Goal: Task Accomplishment & Management: Complete application form

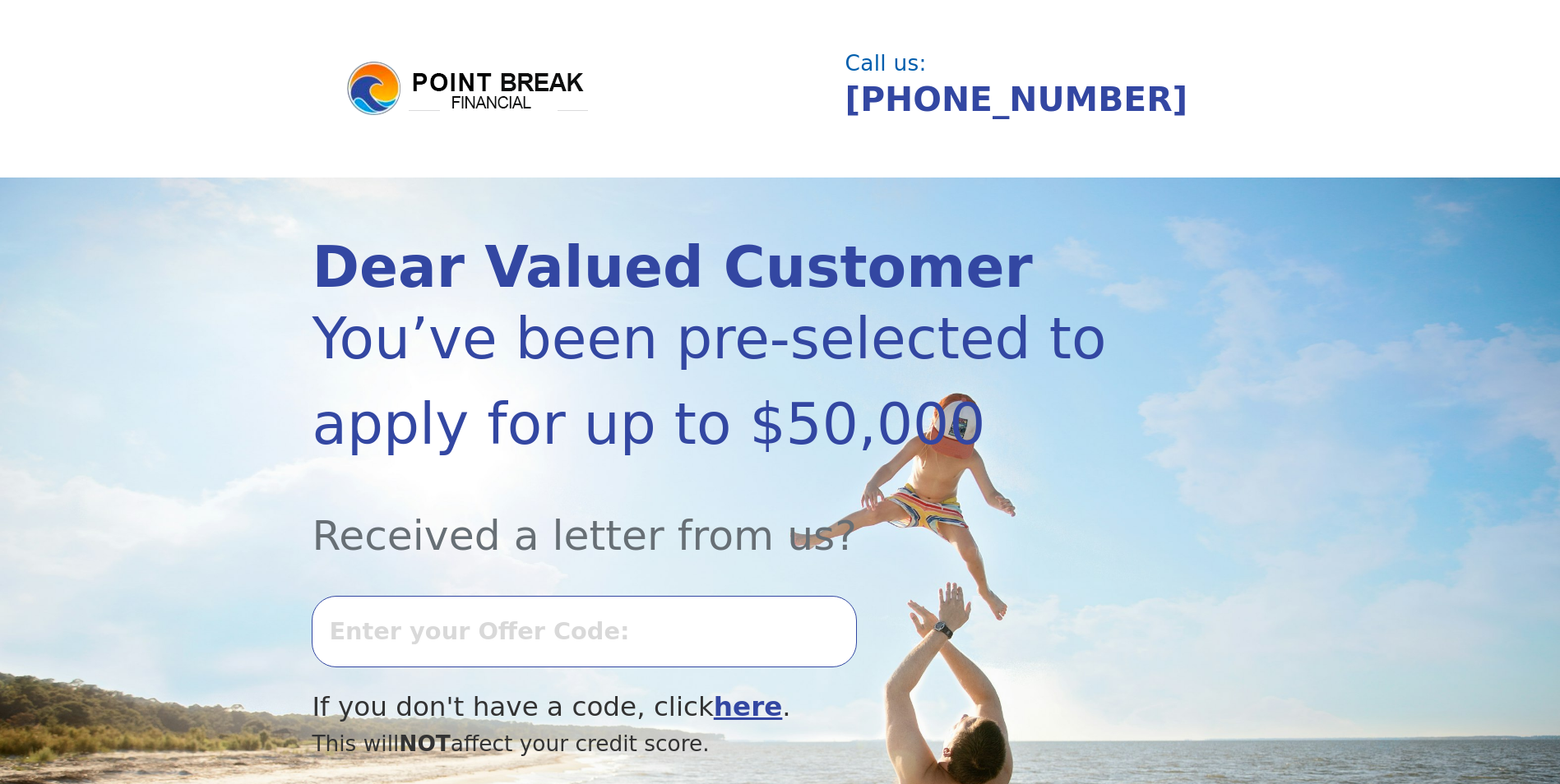
click at [370, 641] on input "text" at bounding box center [584, 631] width 544 height 70
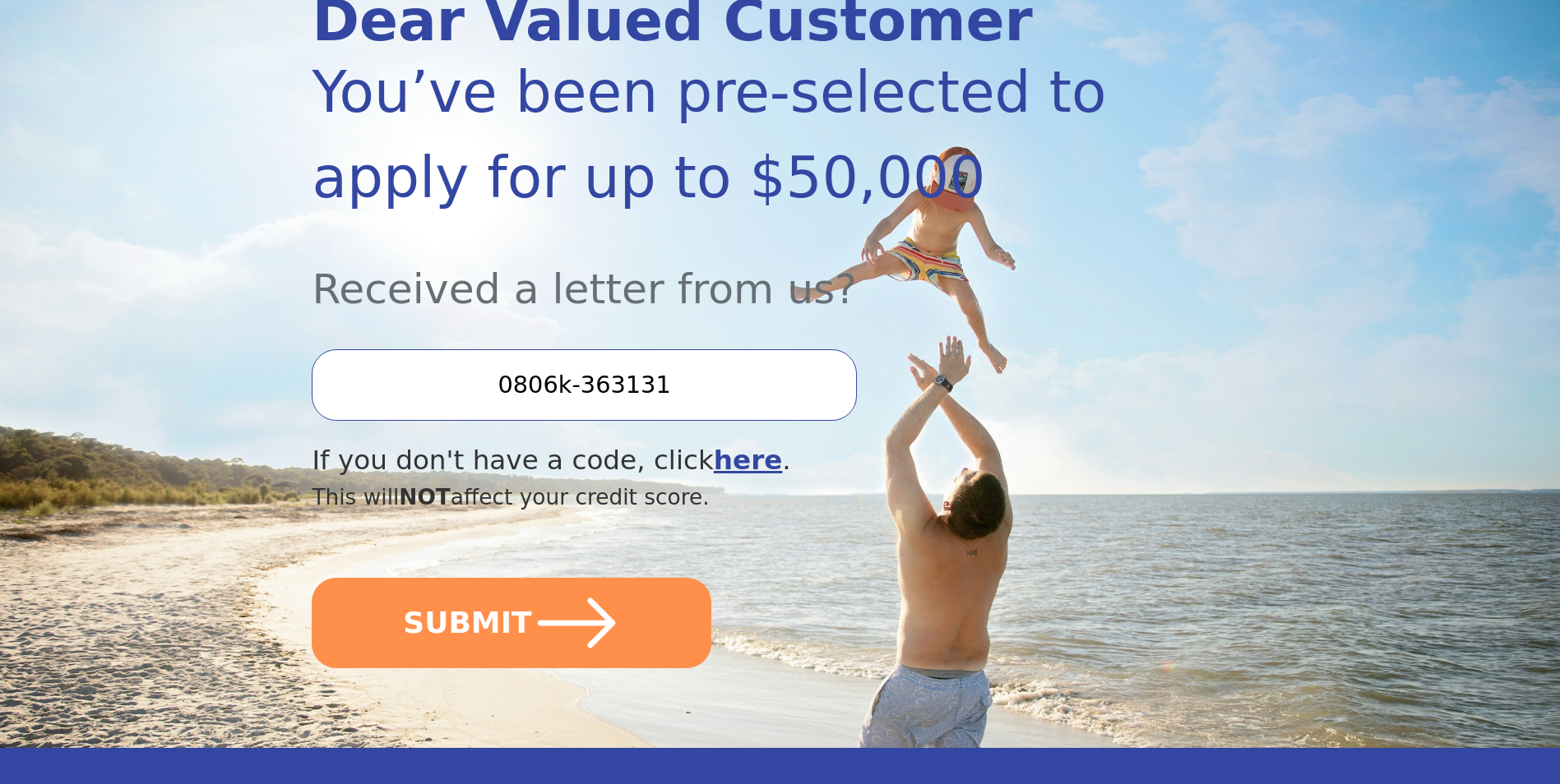
scroll to position [328, 0]
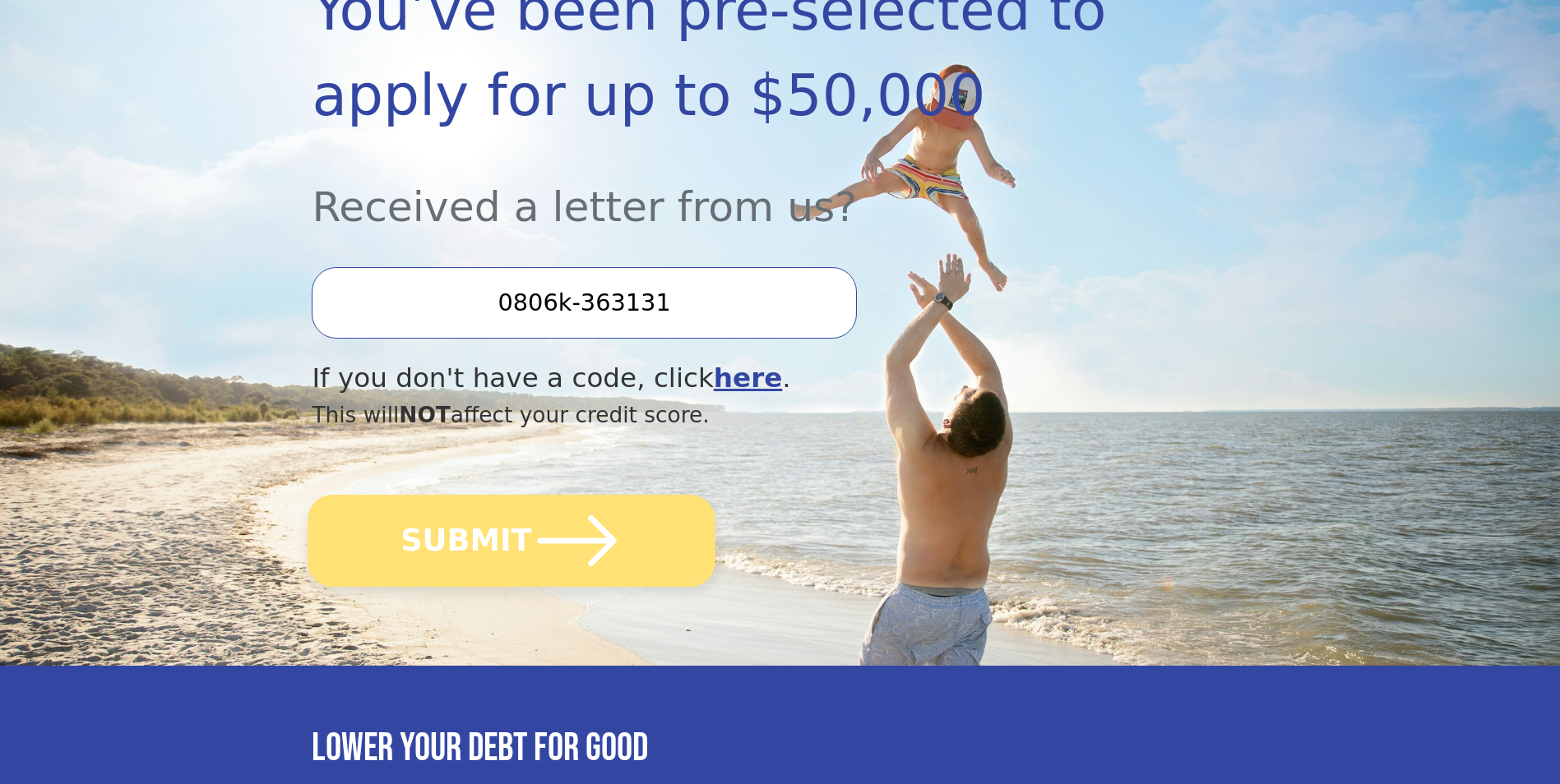
type input "0806k-363131"
click at [472, 548] on button "SUBMIT" at bounding box center [512, 540] width 408 height 92
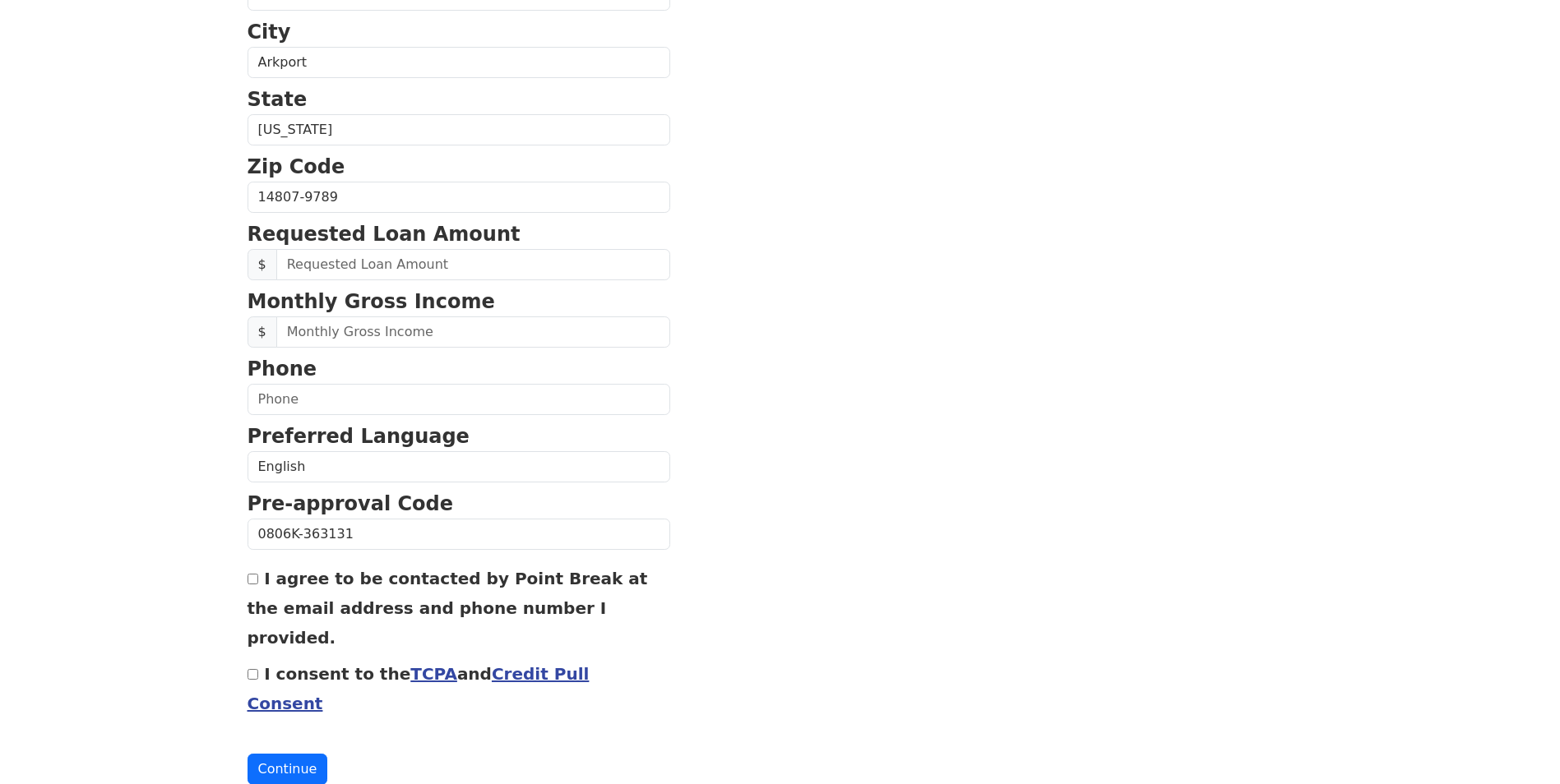
scroll to position [524, 0]
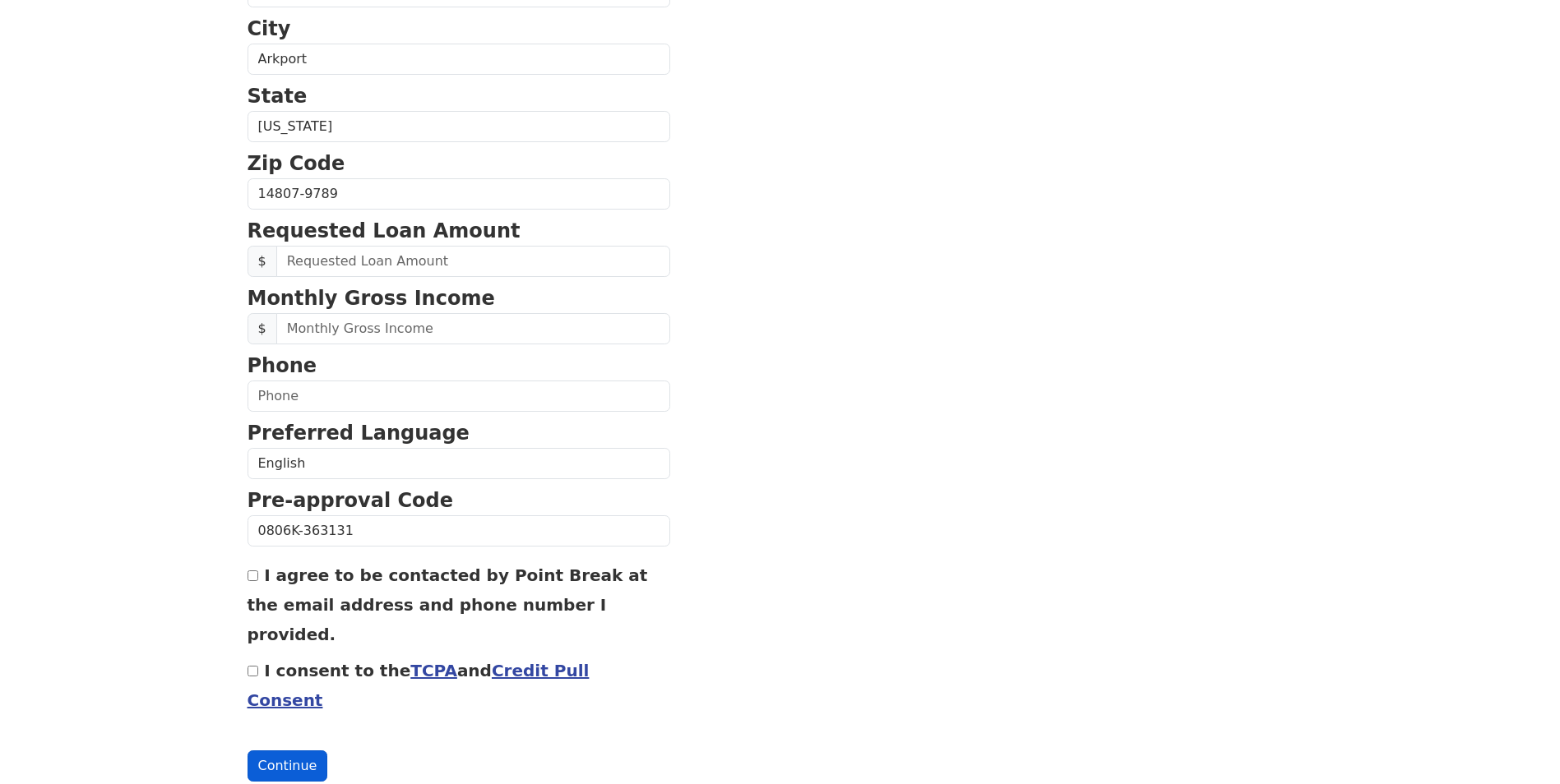
click at [294, 750] on button "Continue" at bounding box center [287, 766] width 80 height 32
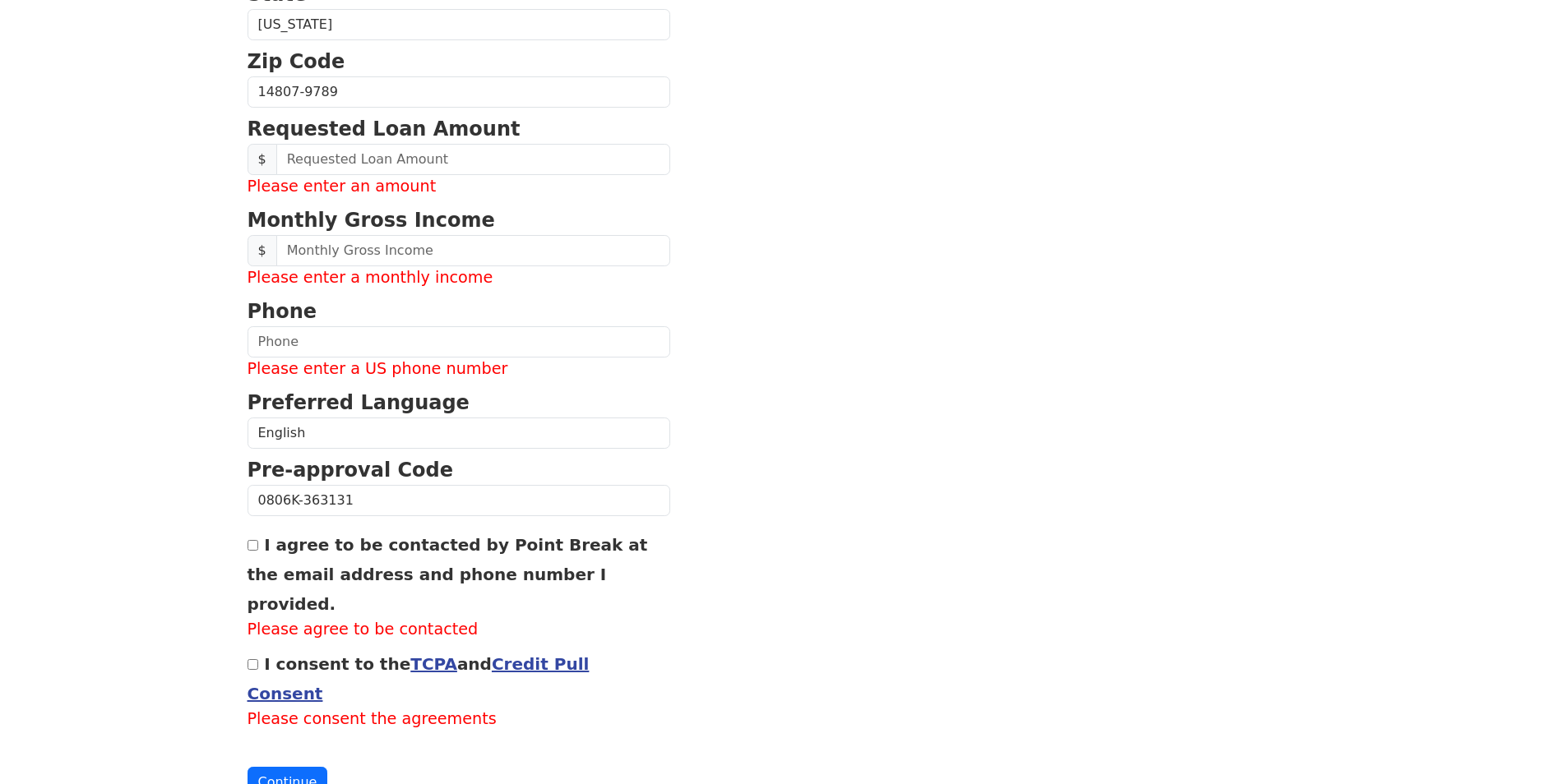
scroll to position [713, 0]
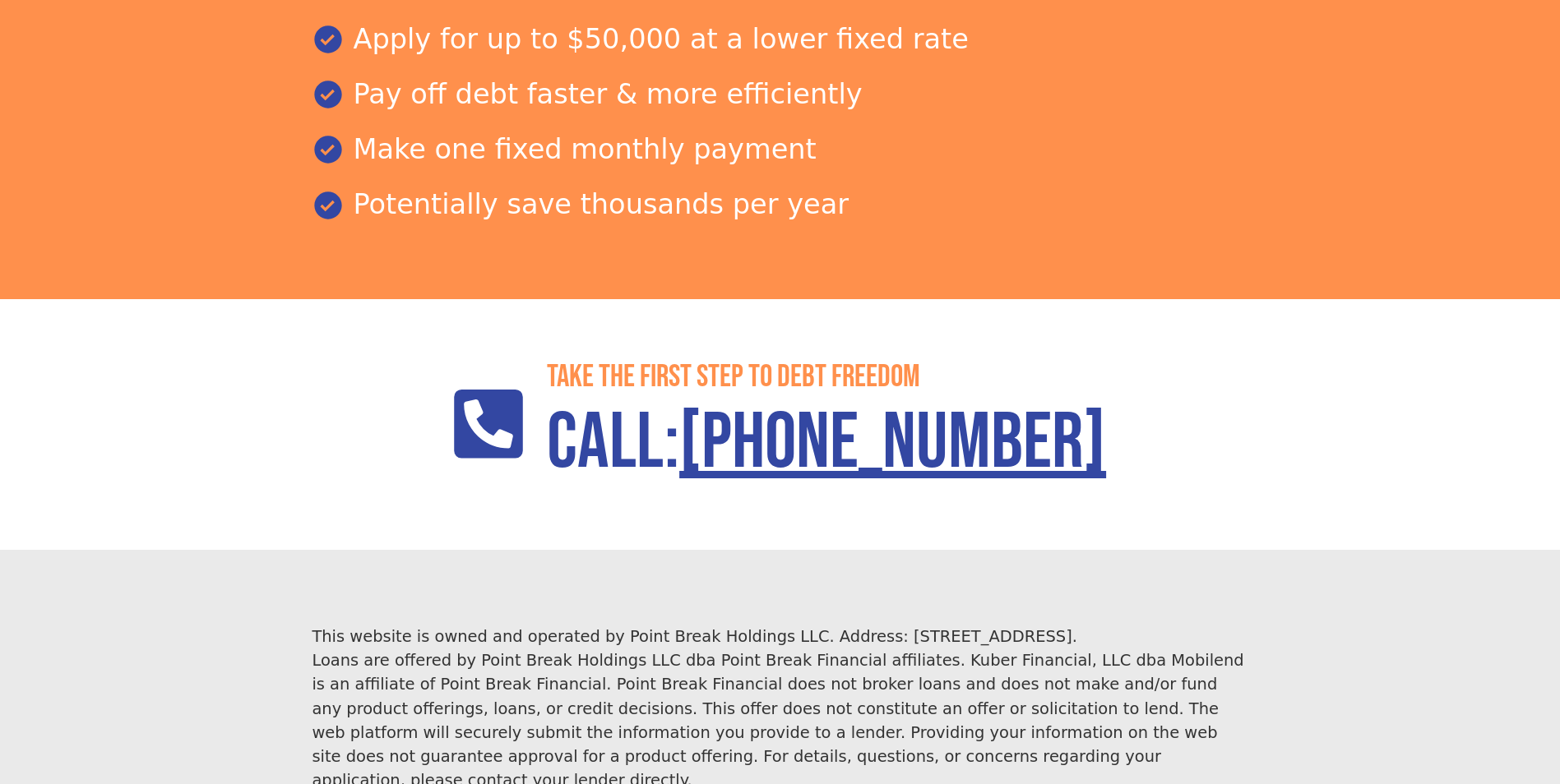
scroll to position [2296, 0]
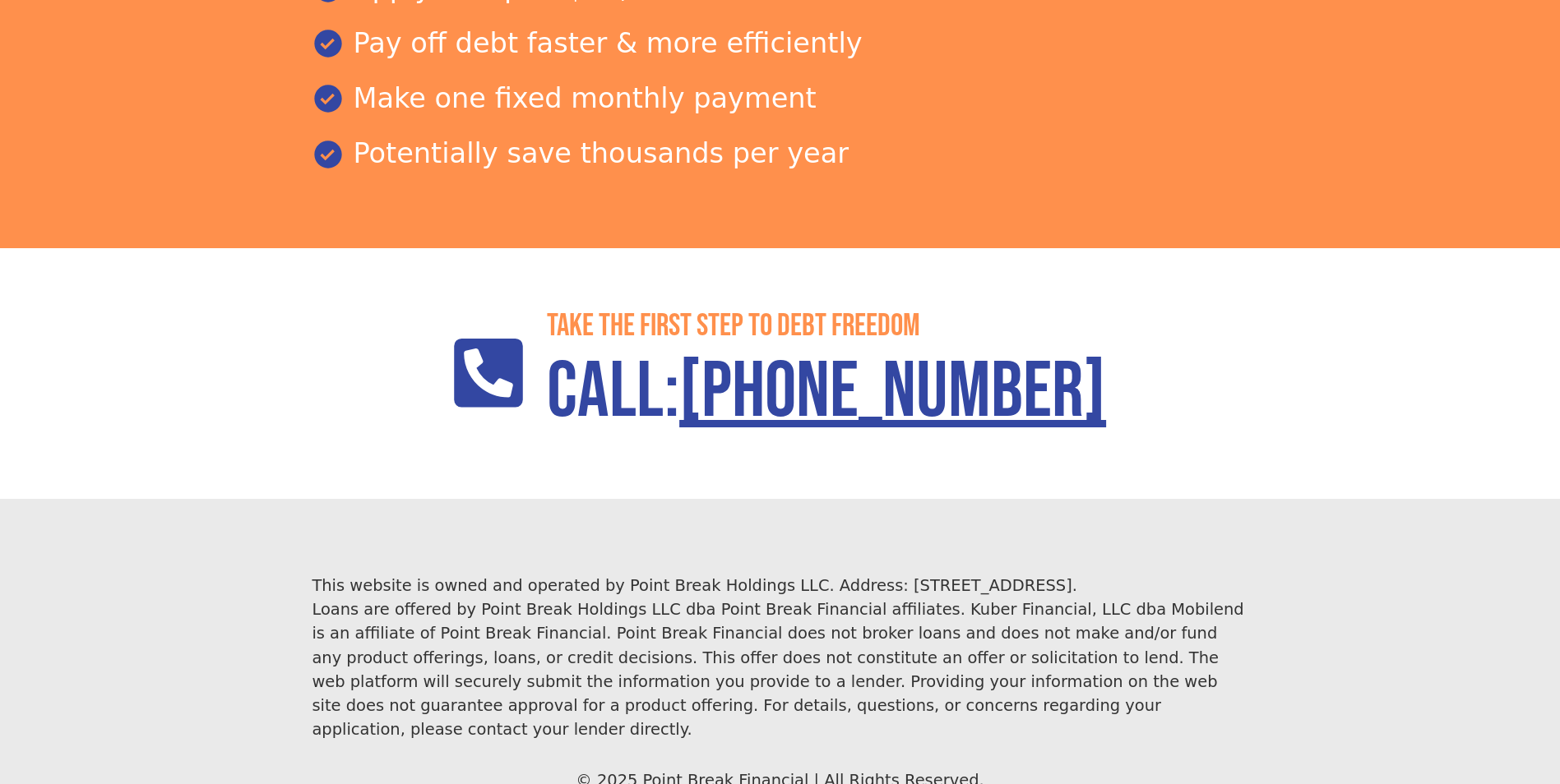
scroll to position [2343, 0]
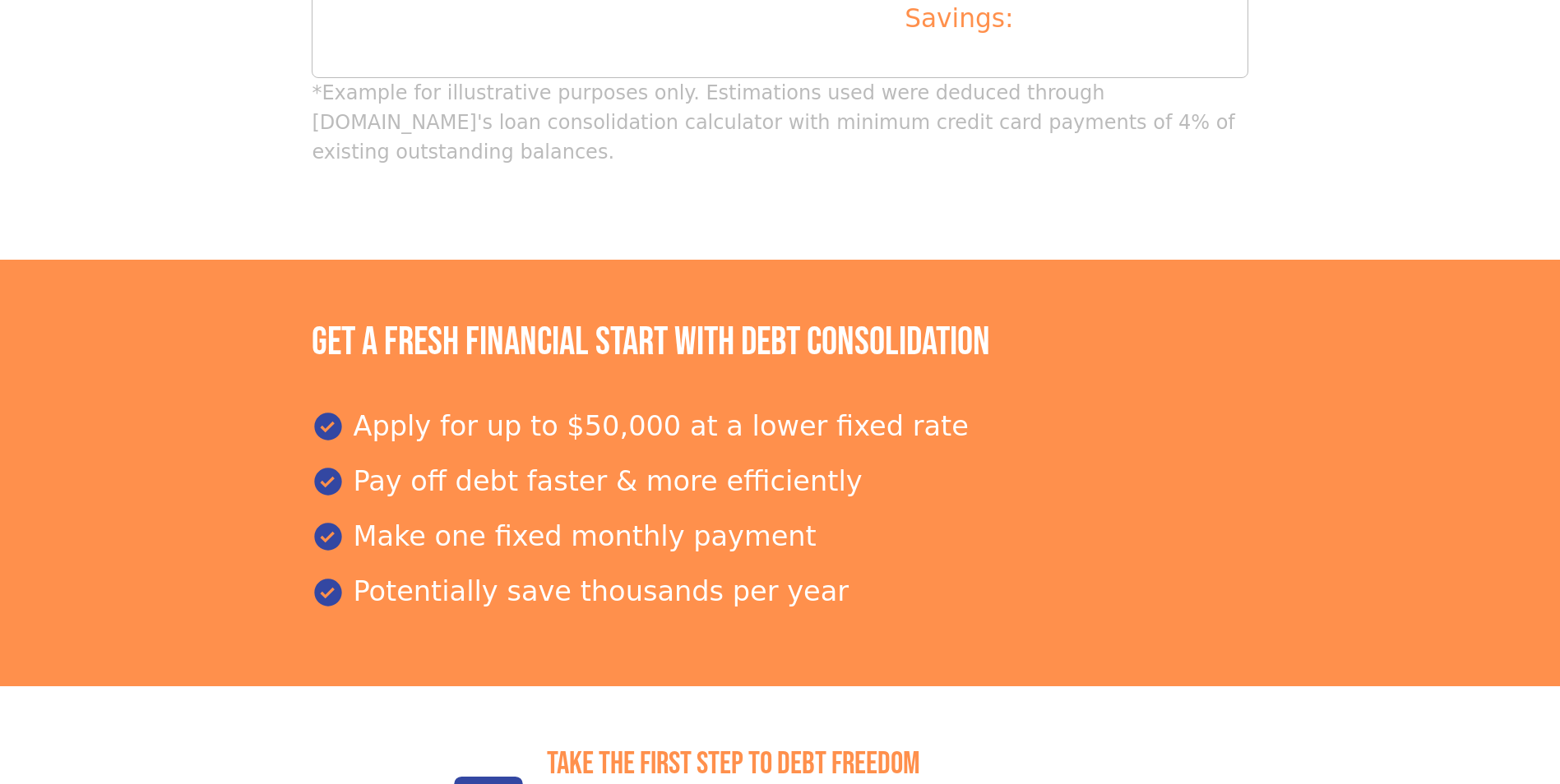
scroll to position [1890, 0]
